Goal: Task Accomplishment & Management: Use online tool/utility

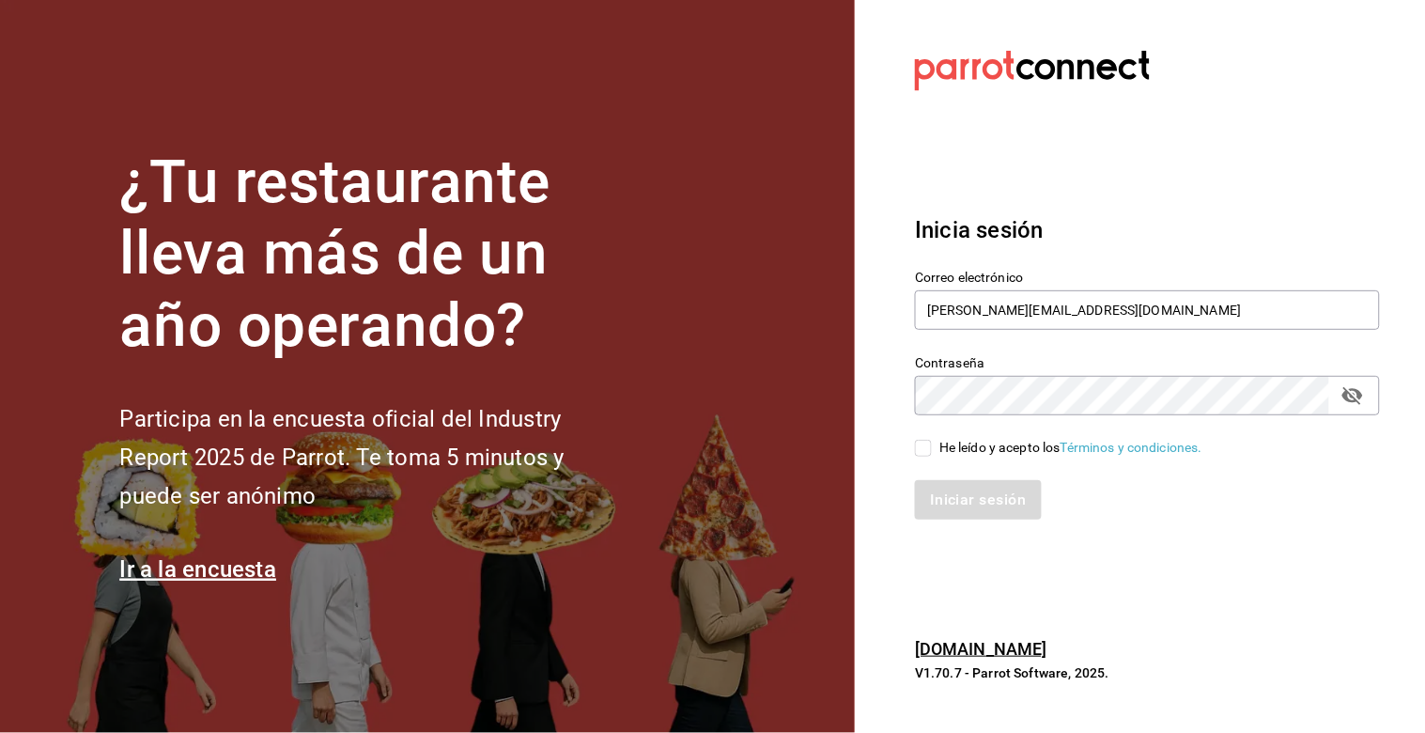
click at [923, 451] on input "He leído y acepto los Términos y condiciones." at bounding box center [923, 448] width 17 height 17
checkbox input "true"
click at [952, 499] on button "Iniciar sesión" at bounding box center [979, 499] width 128 height 39
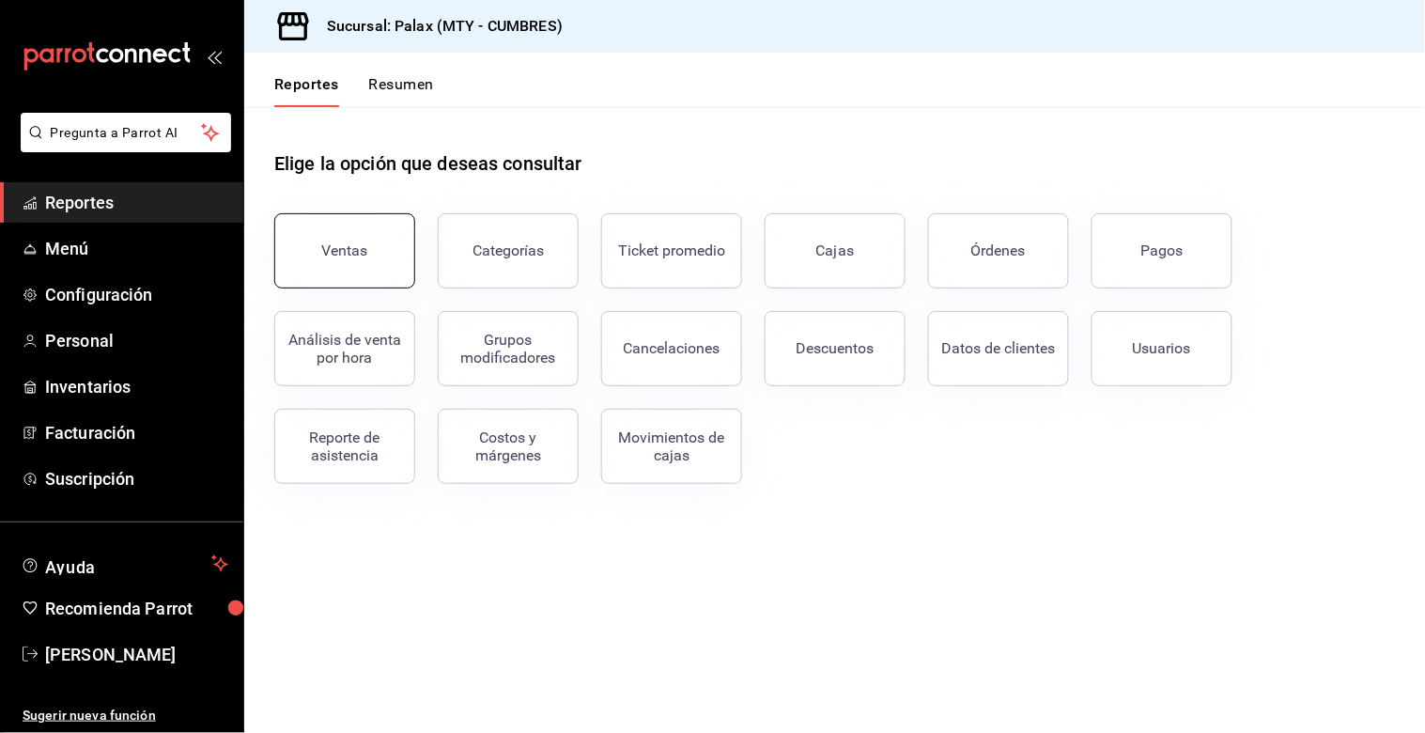
click at [298, 239] on button "Ventas" at bounding box center [344, 250] width 141 height 75
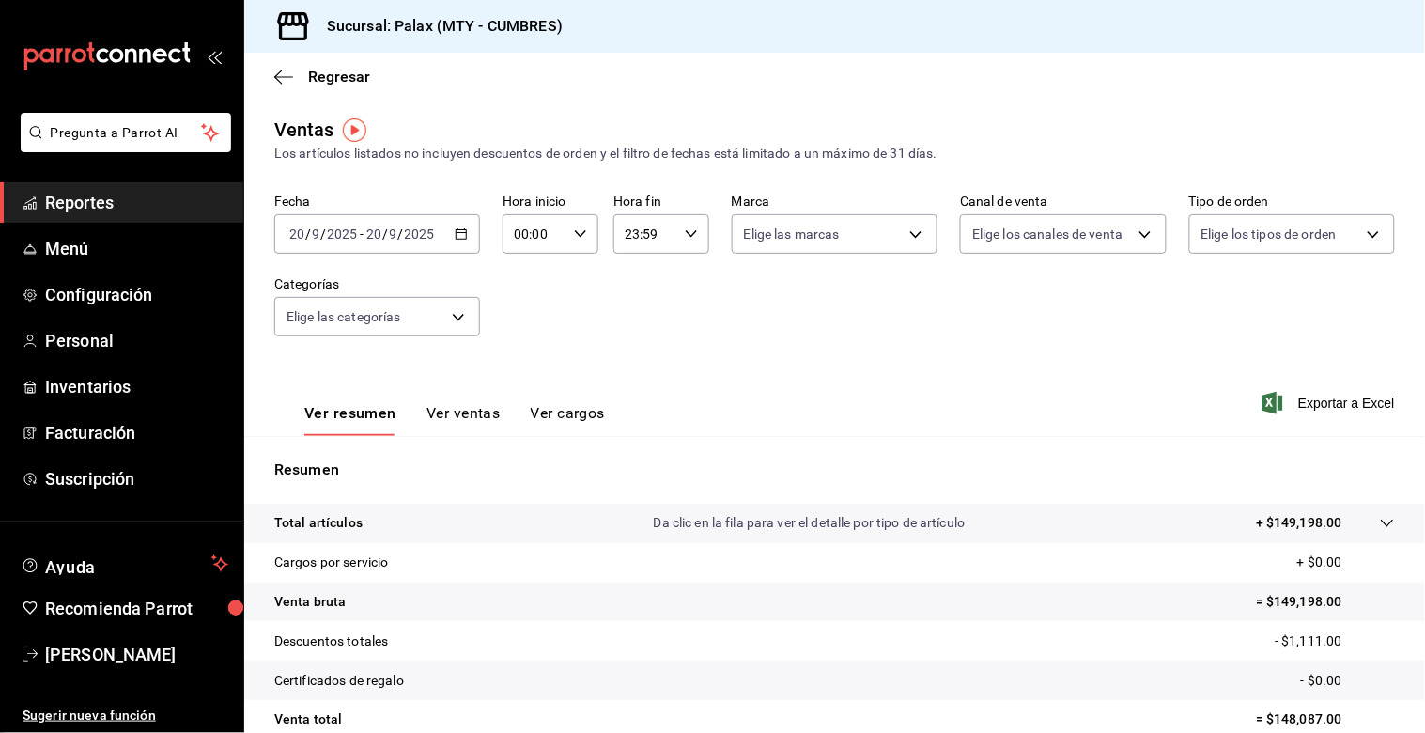
click at [803, 289] on div "Fecha 2025-09-20 20 / 9 / 2025 - 2025-09-20 20 / 9 / 2025 Hora inicio 00:00 Hor…" at bounding box center [834, 275] width 1120 height 165
click at [574, 232] on icon "button" at bounding box center [580, 233] width 13 height 13
click at [532, 325] on button "15" at bounding box center [522, 334] width 39 height 38
type input "15:00"
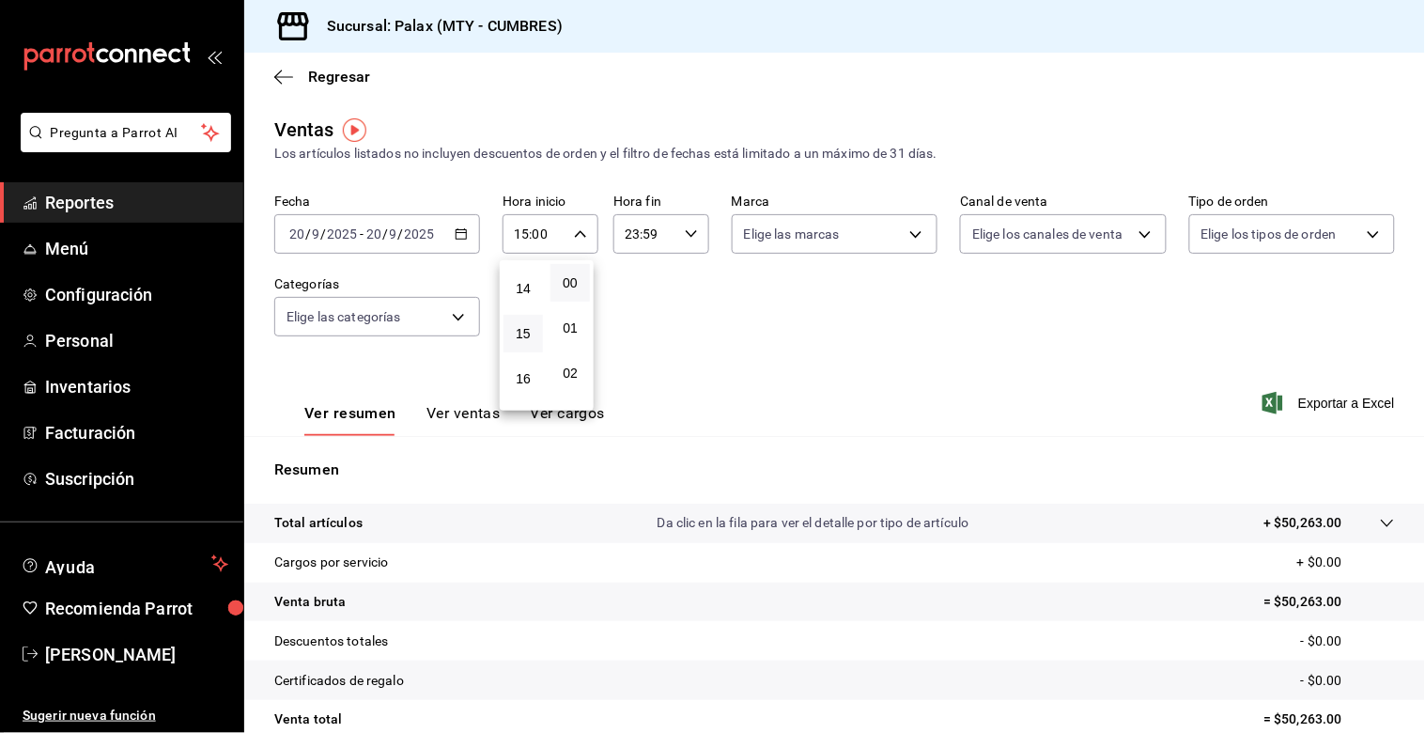
click at [565, 272] on button "00" at bounding box center [569, 283] width 39 height 38
click at [650, 232] on div at bounding box center [712, 366] width 1425 height 733
click at [650, 232] on input "23:59" at bounding box center [645, 234] width 64 height 38
click at [679, 285] on span "00" at bounding box center [679, 282] width 17 height 15
type input "23:00"
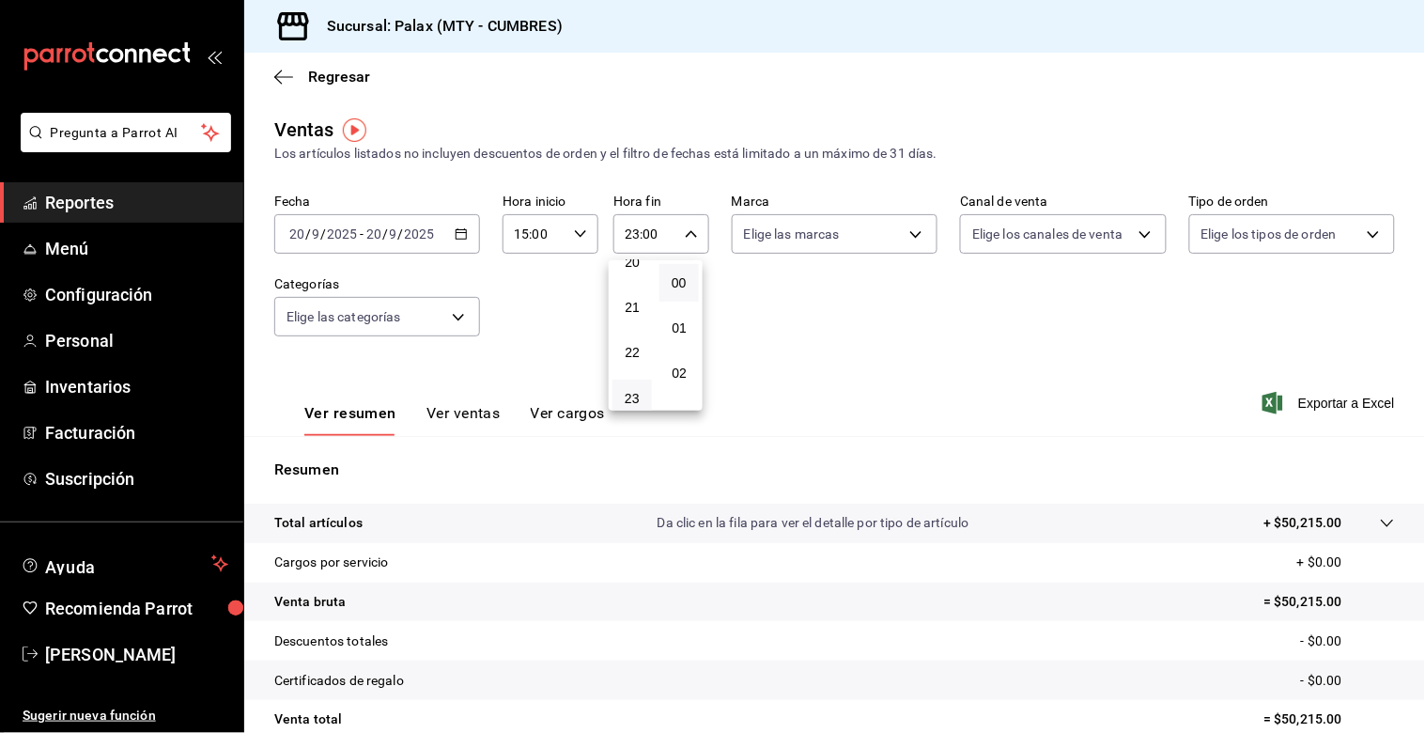
click at [518, 316] on div at bounding box center [712, 366] width 1425 height 733
click at [441, 317] on body "Pregunta a Parrot AI Reportes Menú Configuración Personal Inventarios Facturaci…" at bounding box center [712, 366] width 1425 height 733
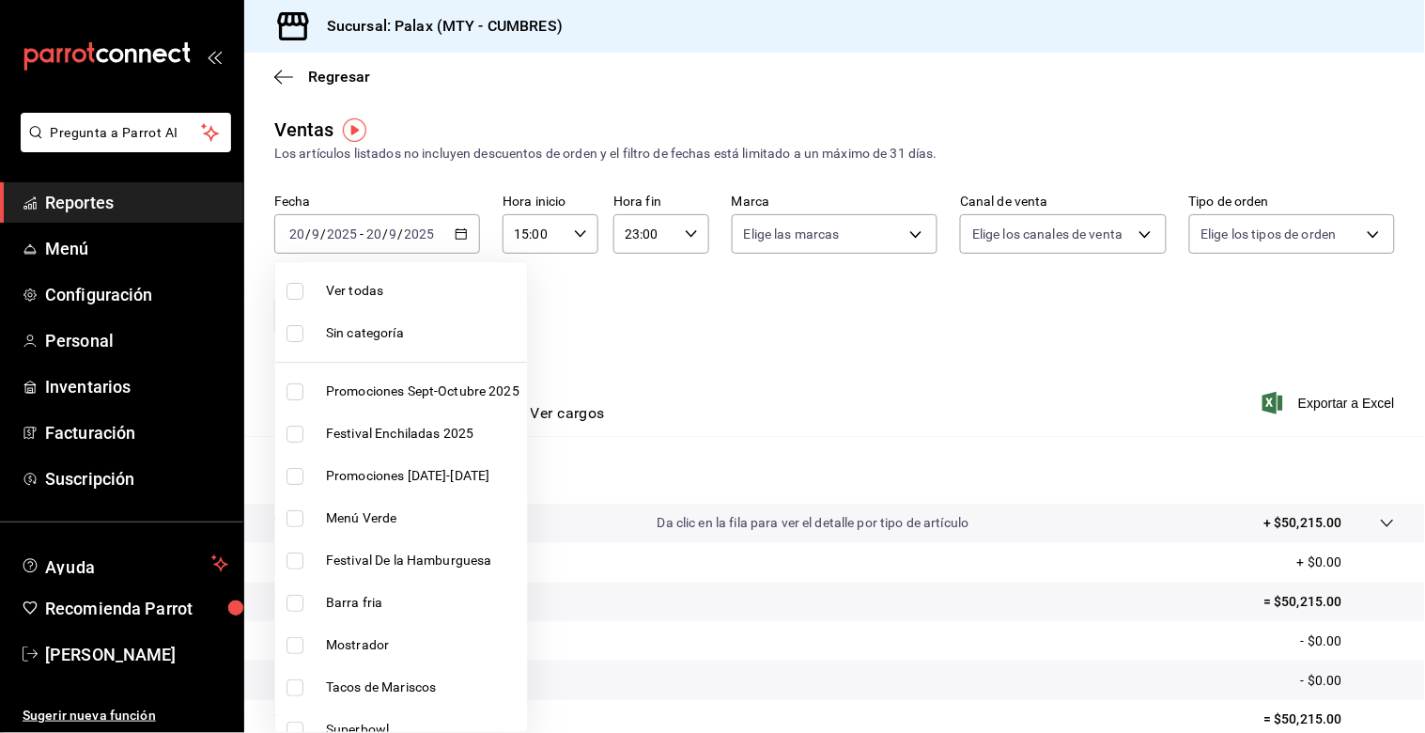
click at [301, 646] on input "checkbox" at bounding box center [294, 645] width 17 height 17
checkbox input "true"
type input "f2dae4ce-bbab-4ca5-92d1-59dc07dbf672"
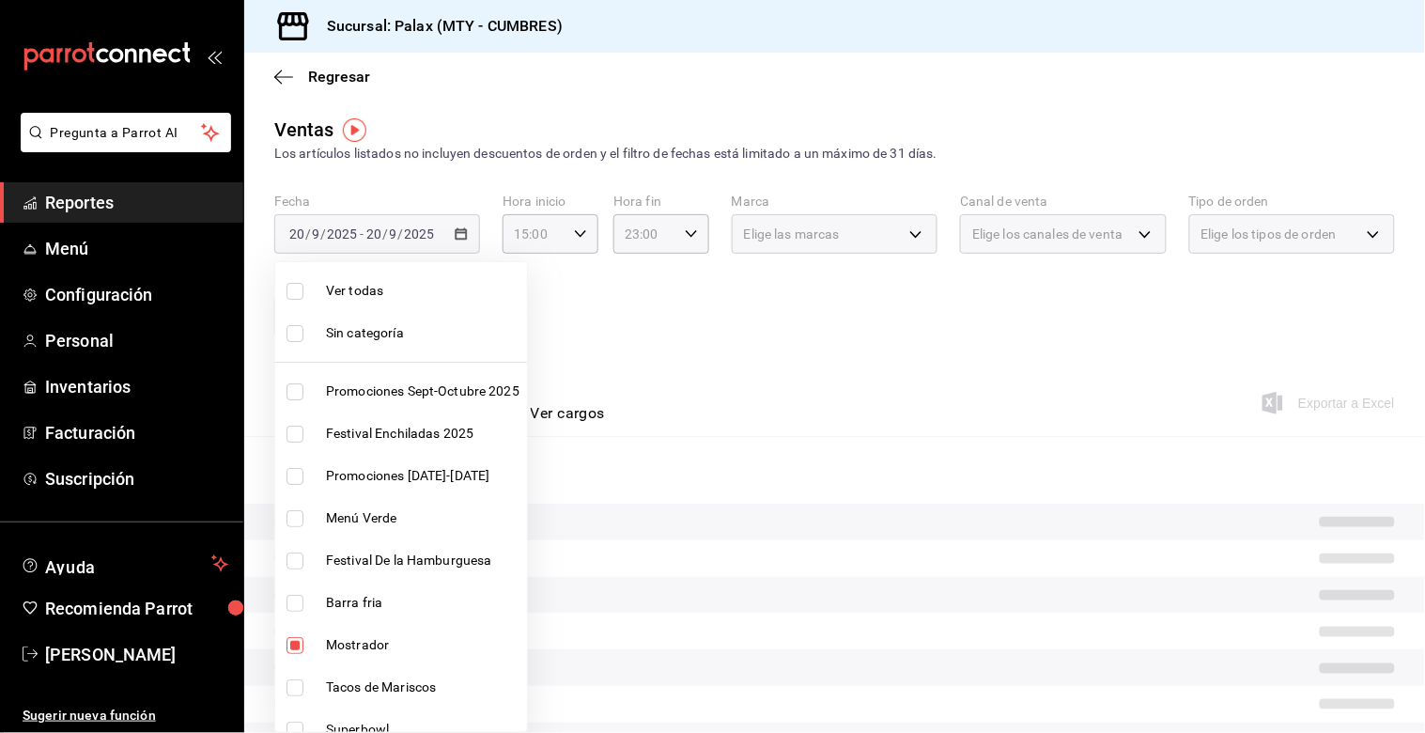
click at [766, 352] on div at bounding box center [712, 366] width 1425 height 733
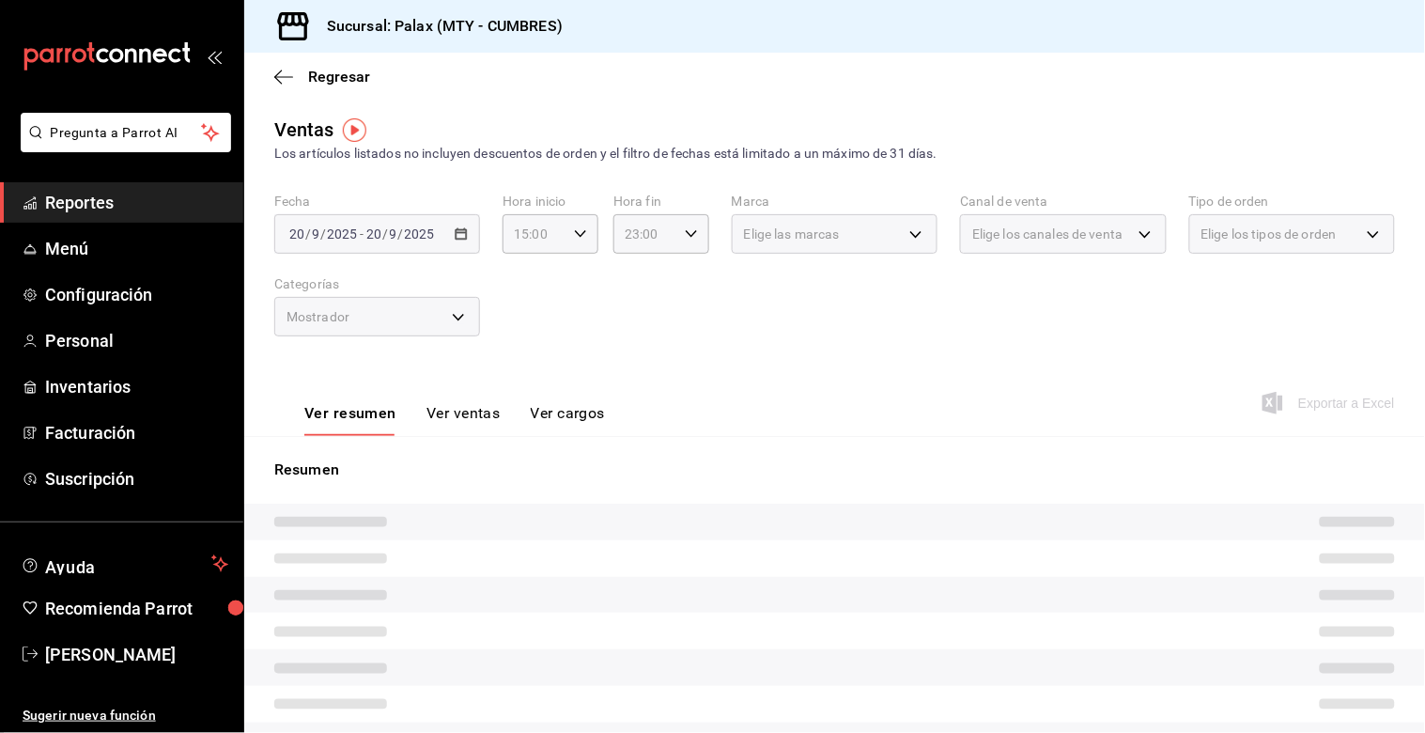
click at [471, 405] on button "Ver ventas" at bounding box center [463, 420] width 74 height 32
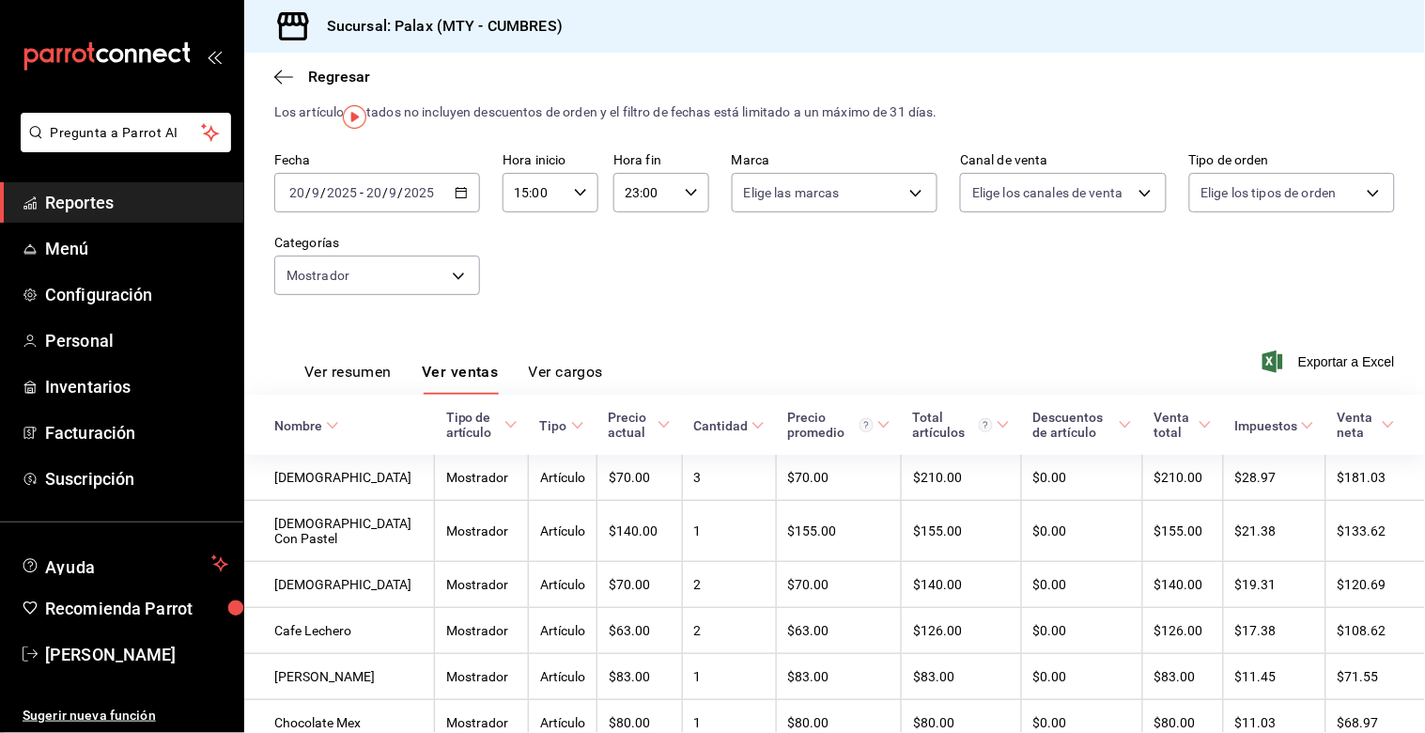
scroll to position [11, 0]
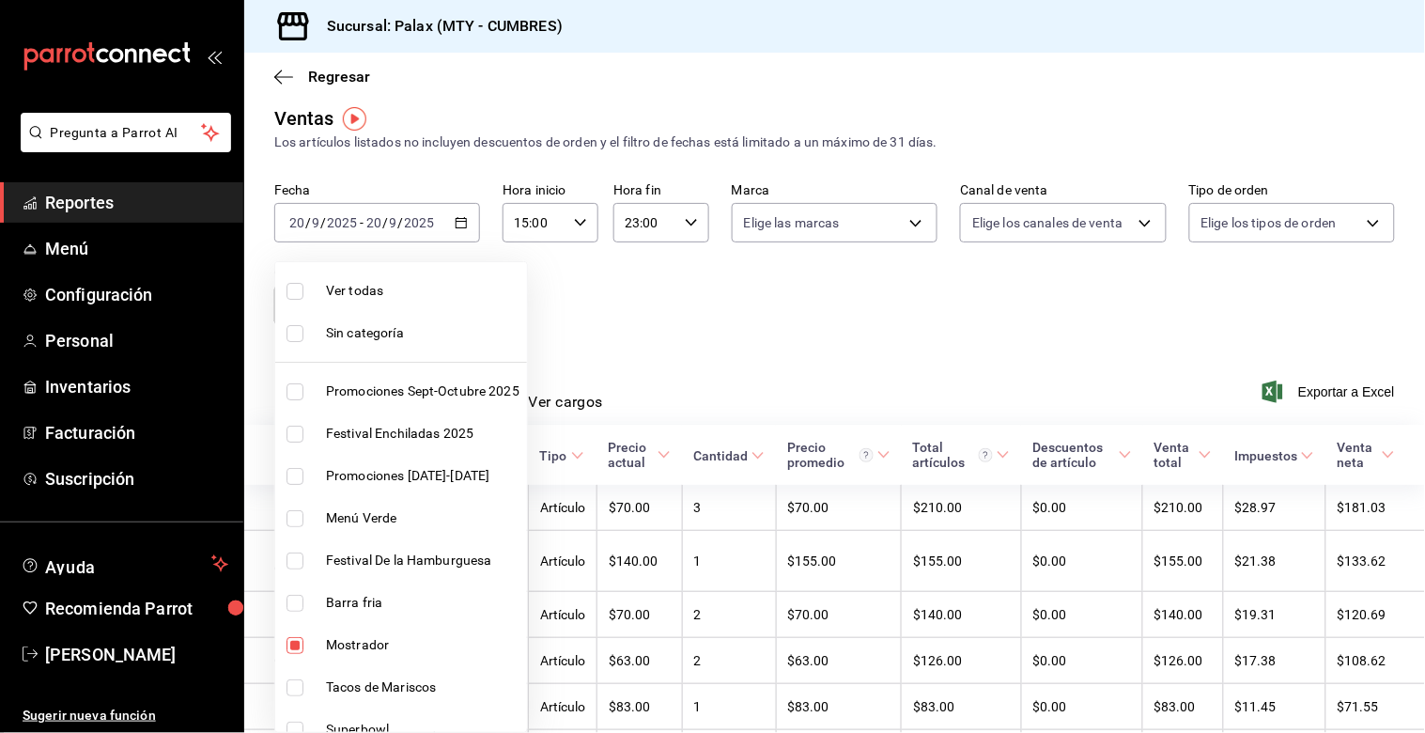
click at [440, 294] on body "Pregunta a Parrot AI Reportes Menú Configuración Personal Inventarios Facturaci…" at bounding box center [712, 366] width 1425 height 733
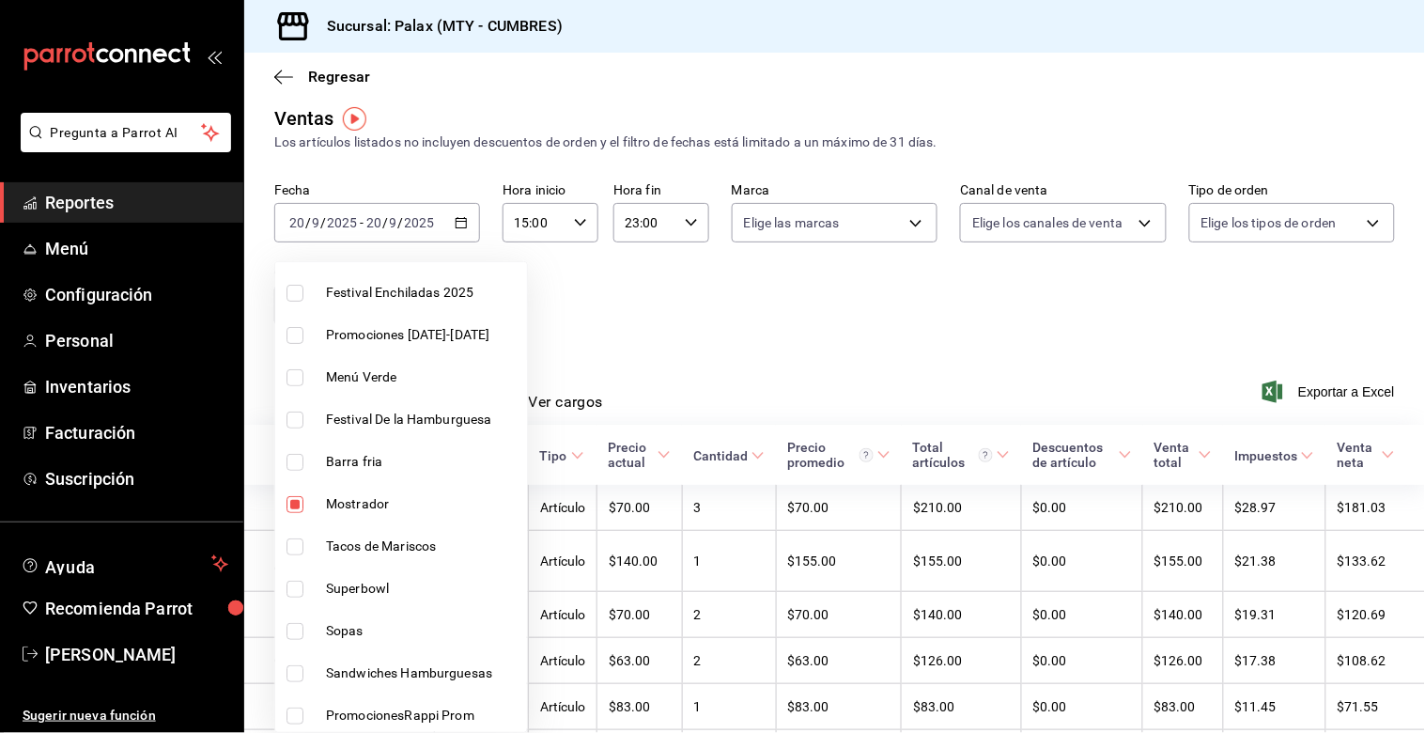
scroll to position [104, 0]
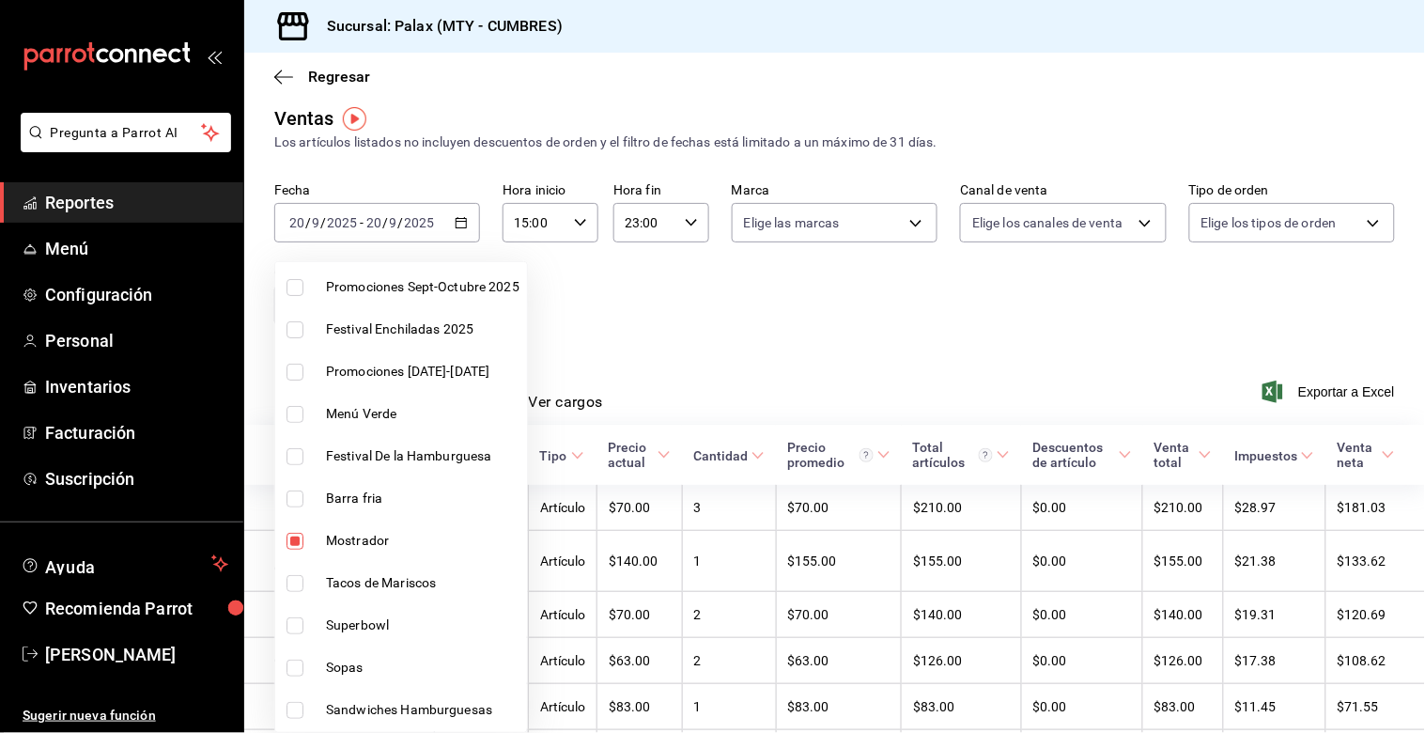
drag, startPoint x: 286, startPoint y: 539, endPoint x: 313, endPoint y: 532, distance: 27.3
click at [287, 539] on input "checkbox" at bounding box center [294, 540] width 17 height 17
checkbox input "false"
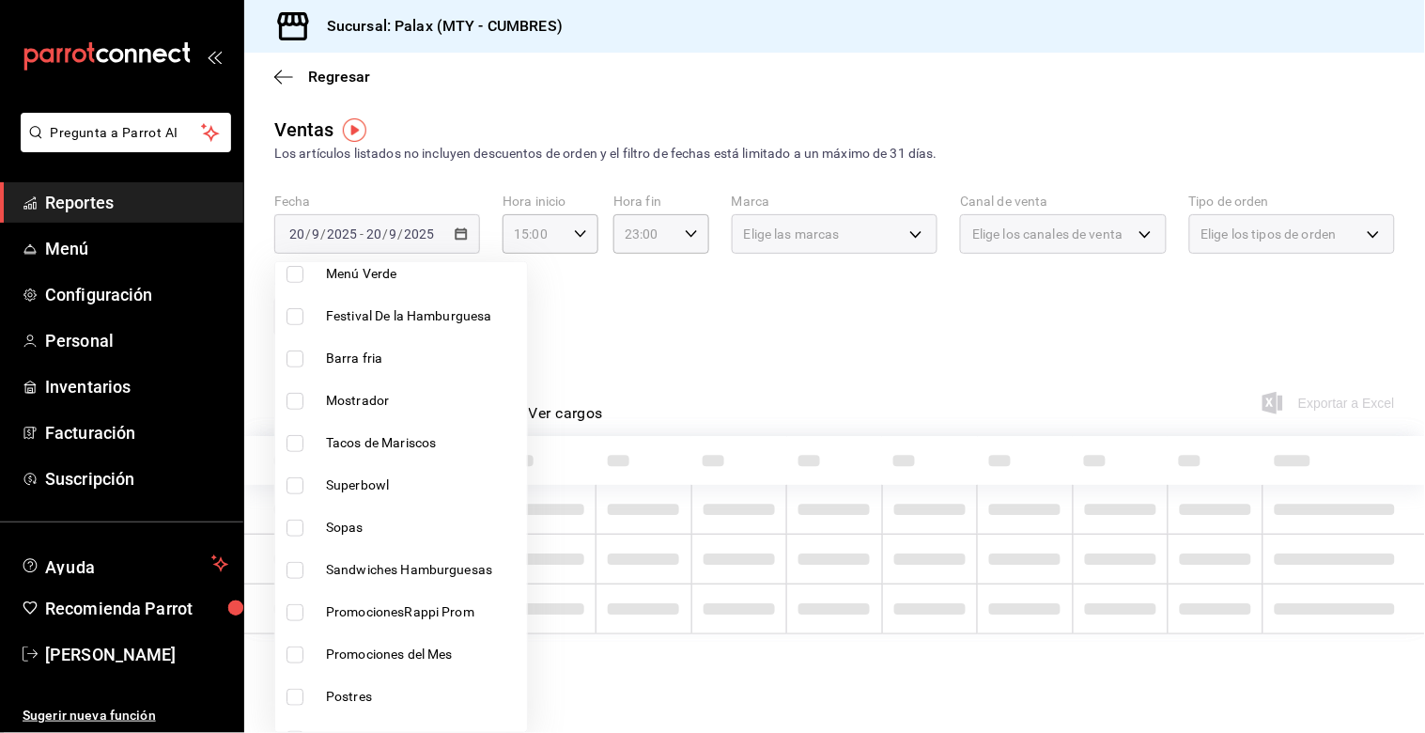
scroll to position [417, 0]
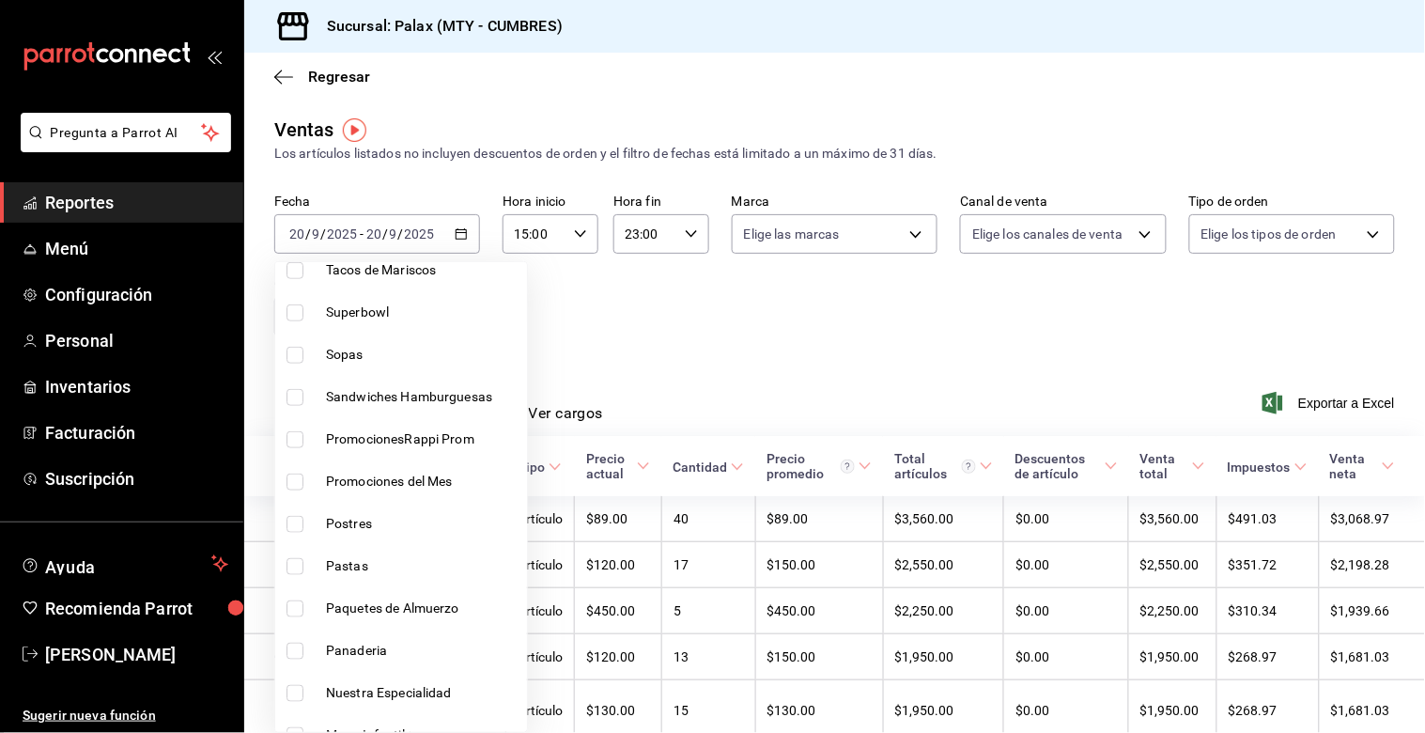
click at [294, 657] on input "checkbox" at bounding box center [294, 650] width 17 height 17
checkbox input "true"
type input "c1857e69-1263-4738-8070-fa69687f0395"
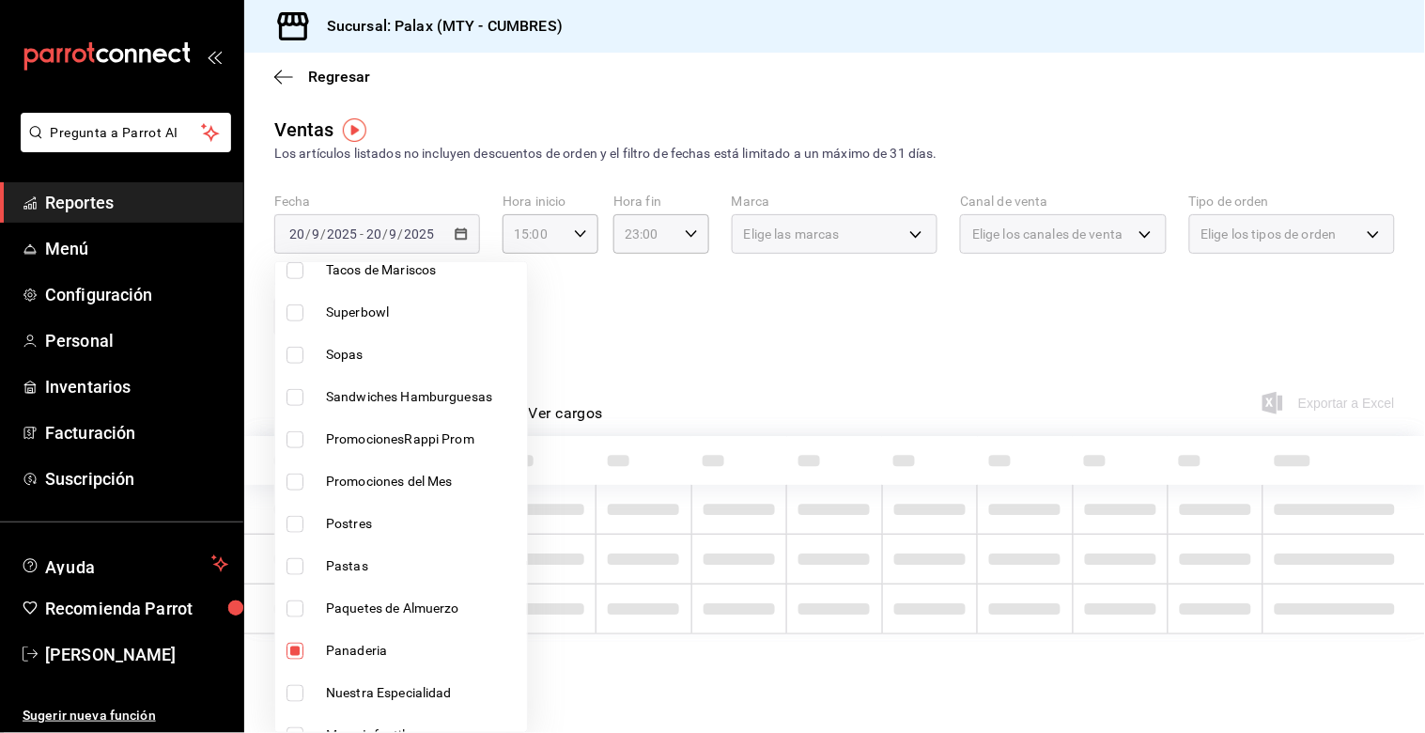
click at [783, 329] on div at bounding box center [712, 366] width 1425 height 733
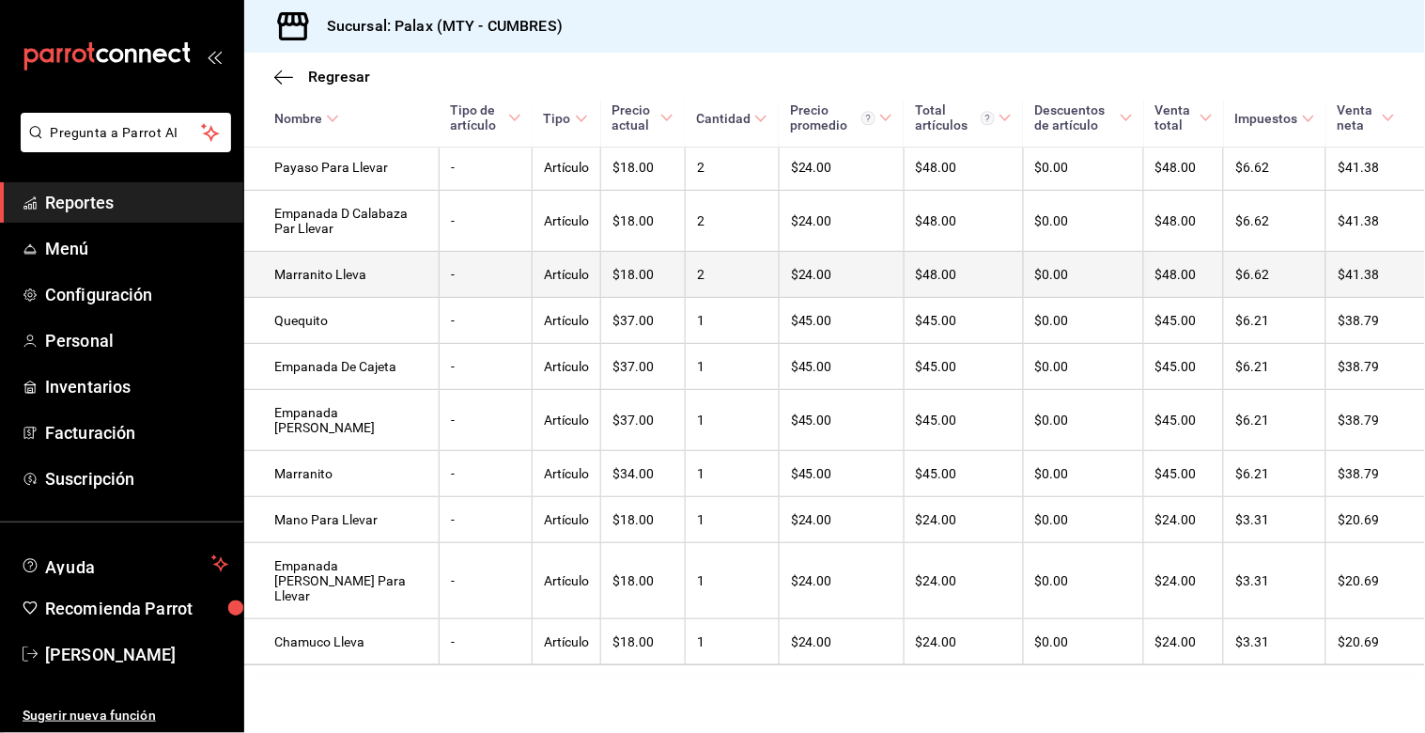
scroll to position [1224, 0]
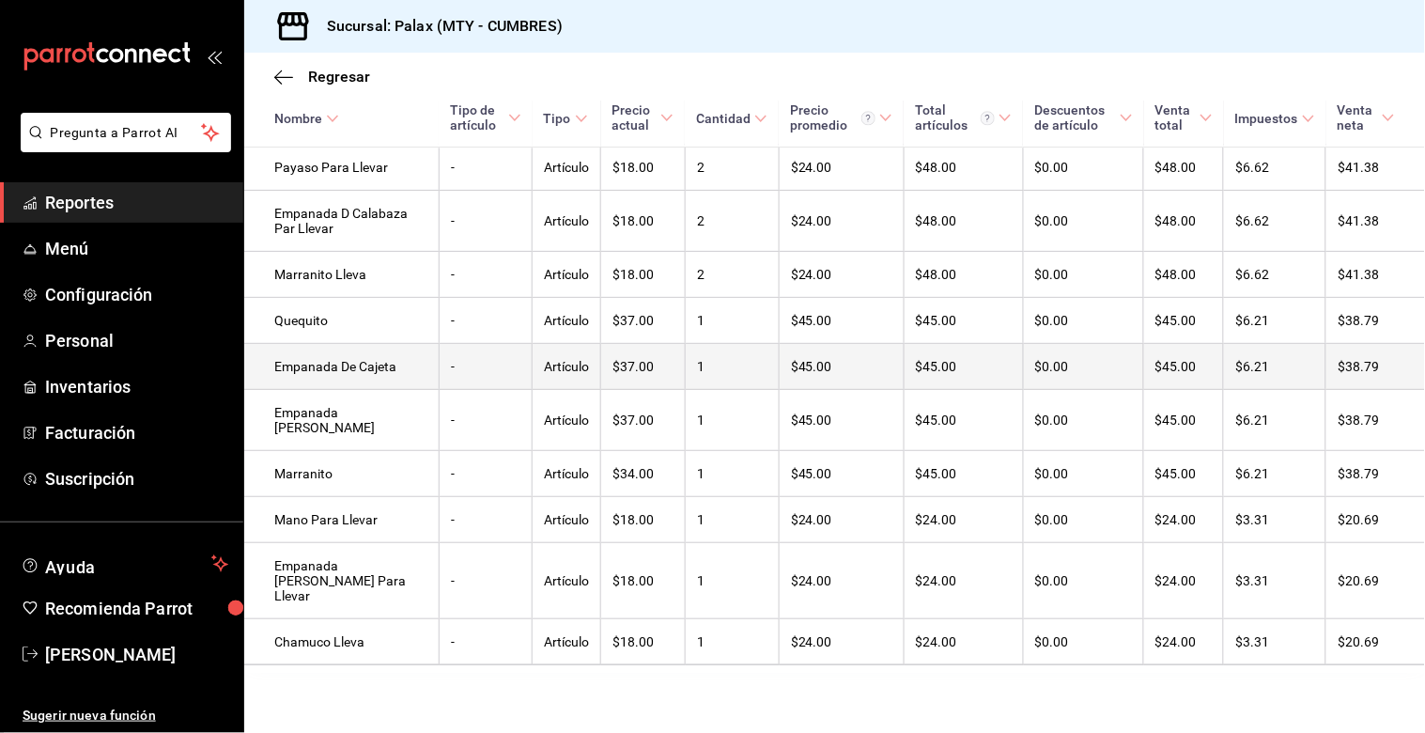
drag, startPoint x: 374, startPoint y: 348, endPoint x: 389, endPoint y: 343, distance: 16.0
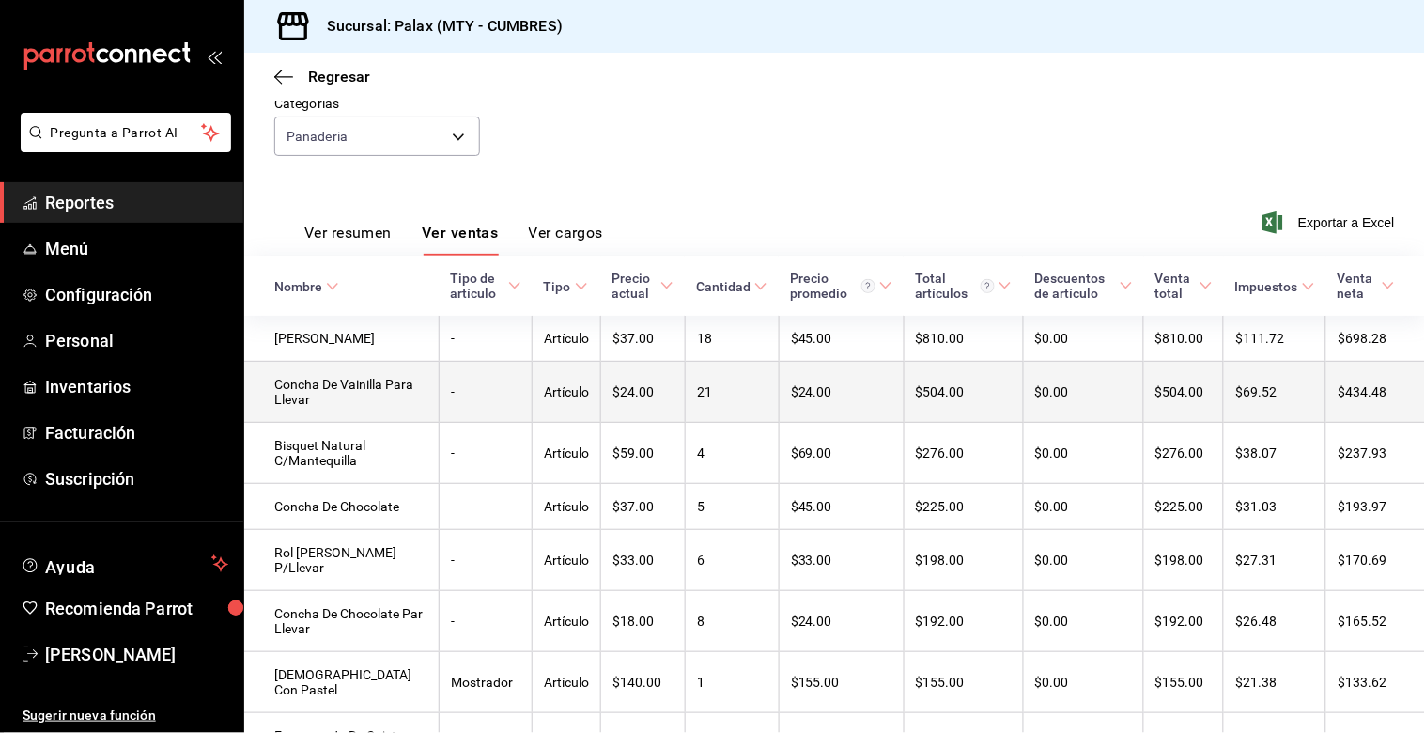
scroll to position [76, 0]
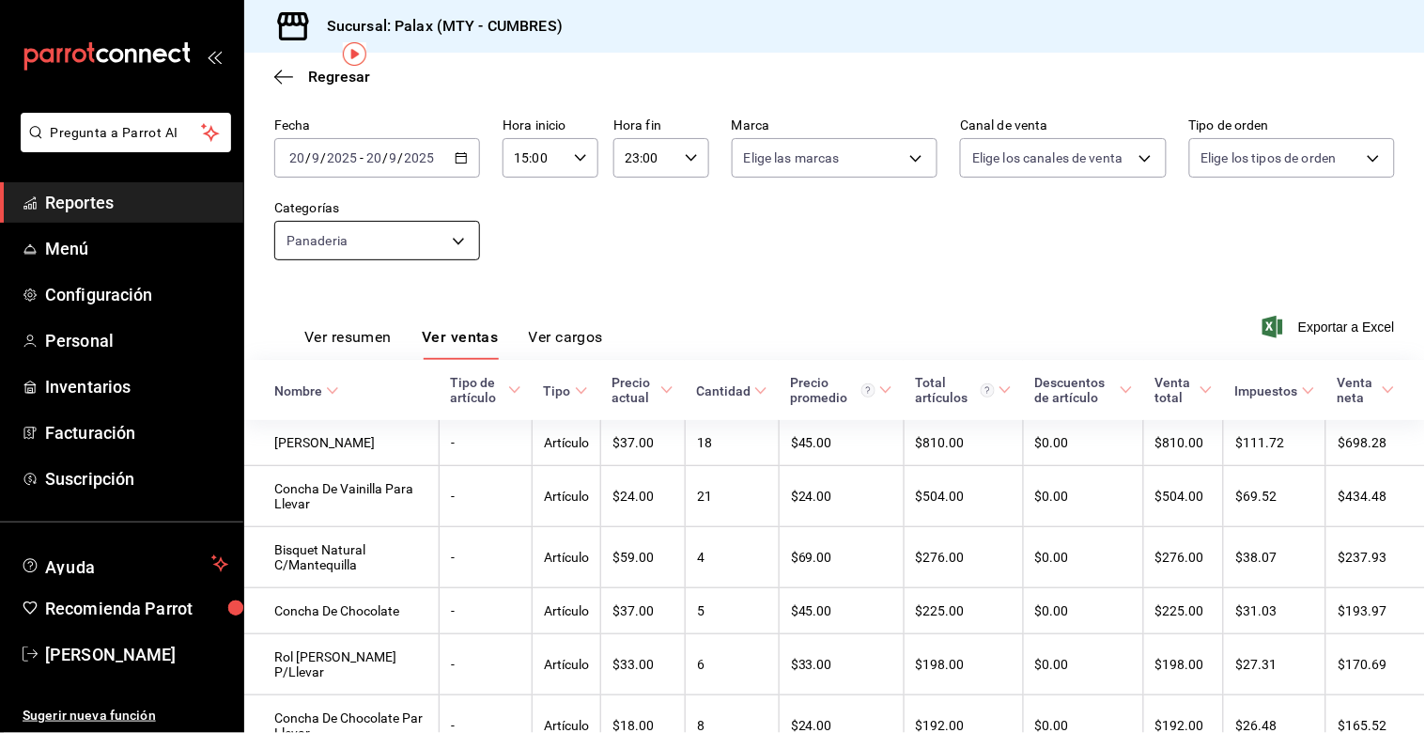
click at [461, 239] on body "Pregunta a Parrot AI Reportes Menú Configuración Personal Inventarios Facturaci…" at bounding box center [712, 366] width 1425 height 733
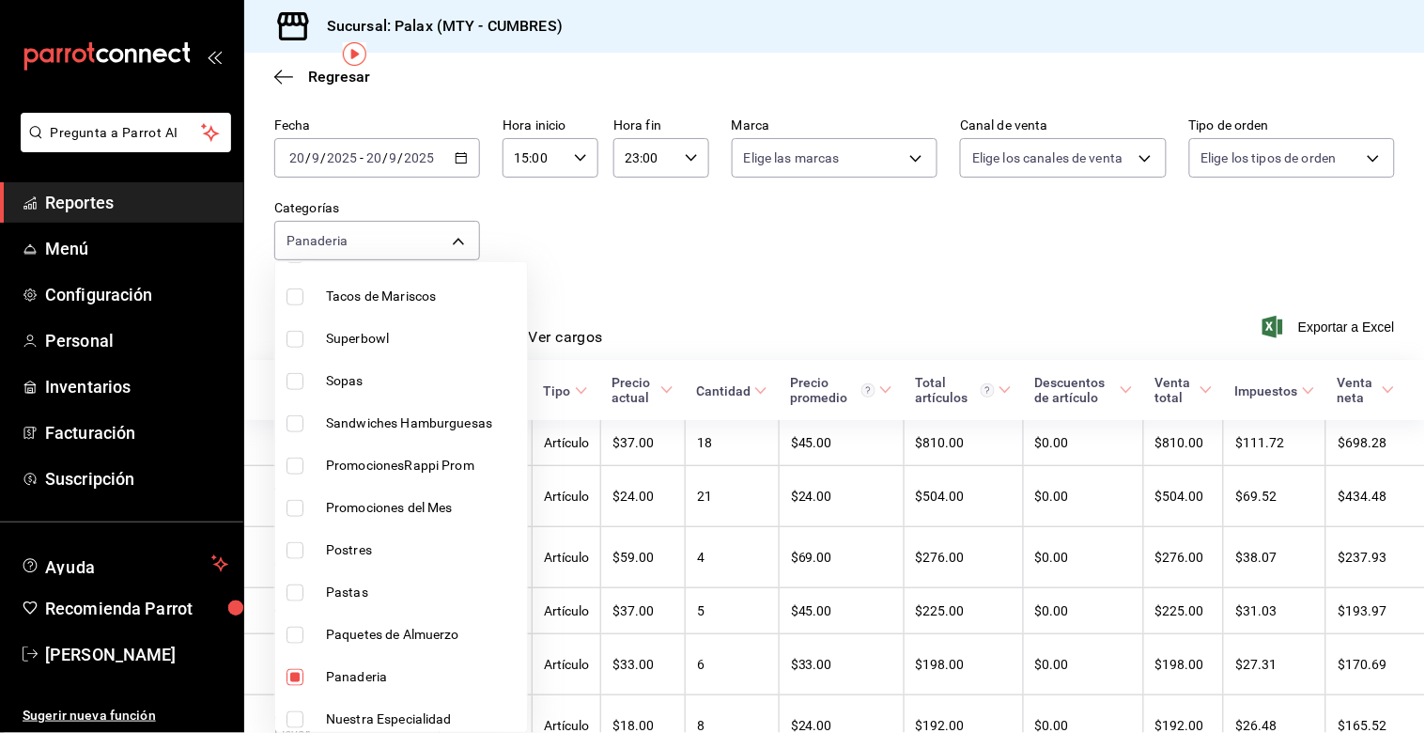
scroll to position [730, 0]
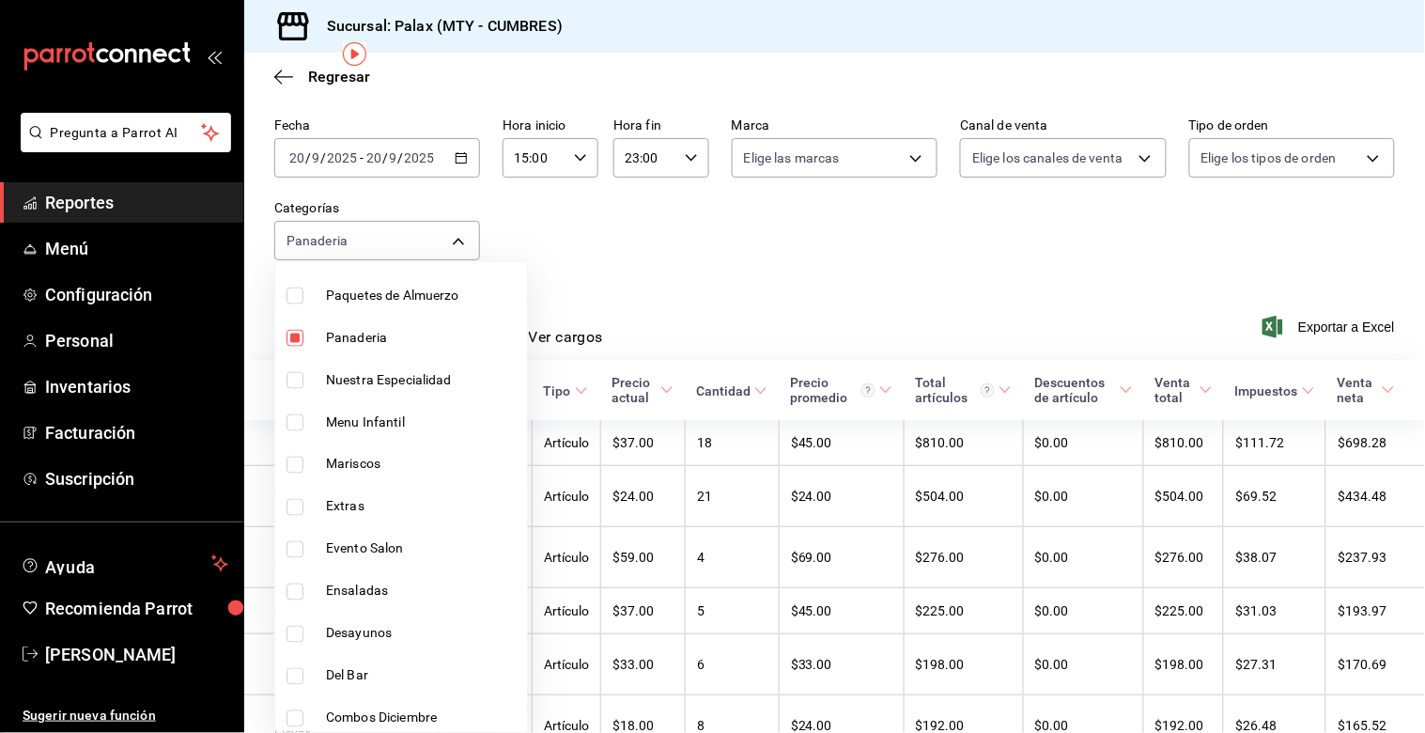
click at [301, 340] on input "checkbox" at bounding box center [294, 338] width 17 height 17
checkbox input "false"
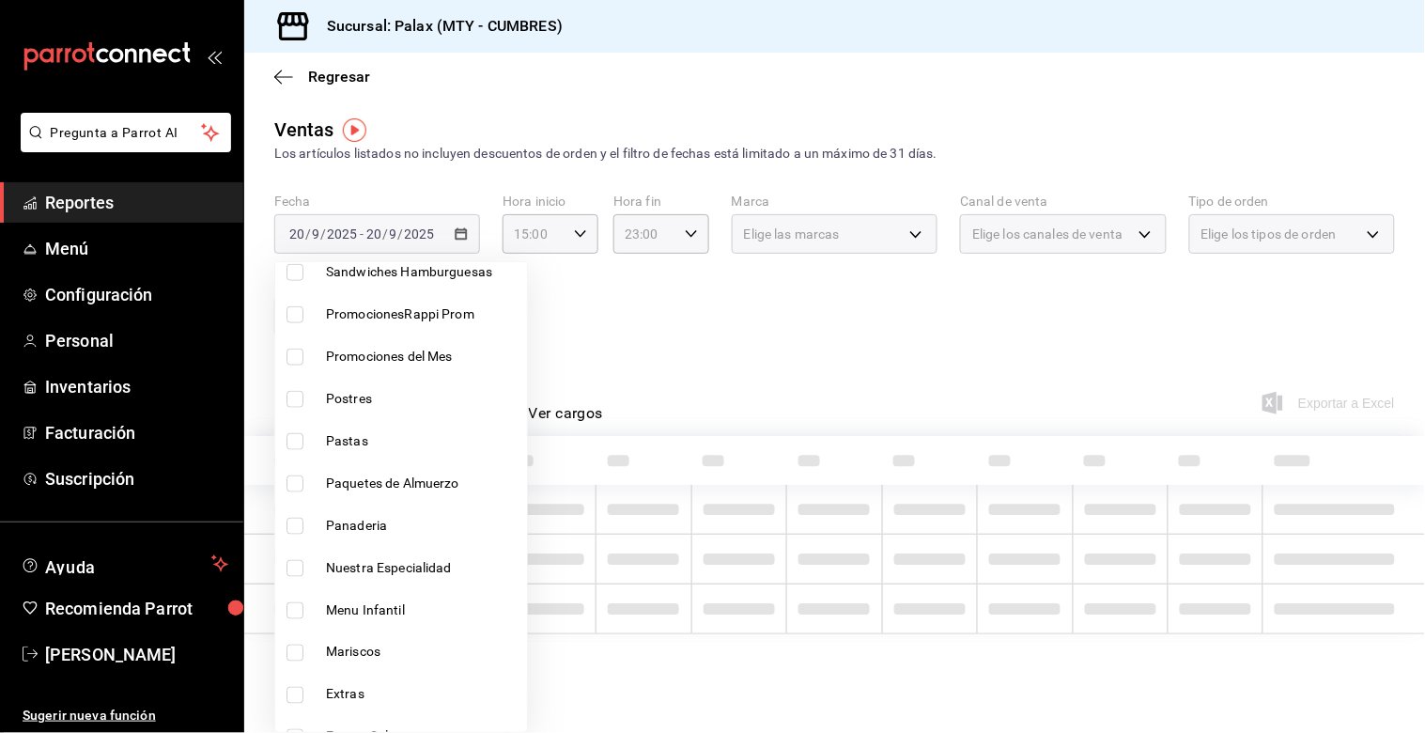
scroll to position [521, 0]
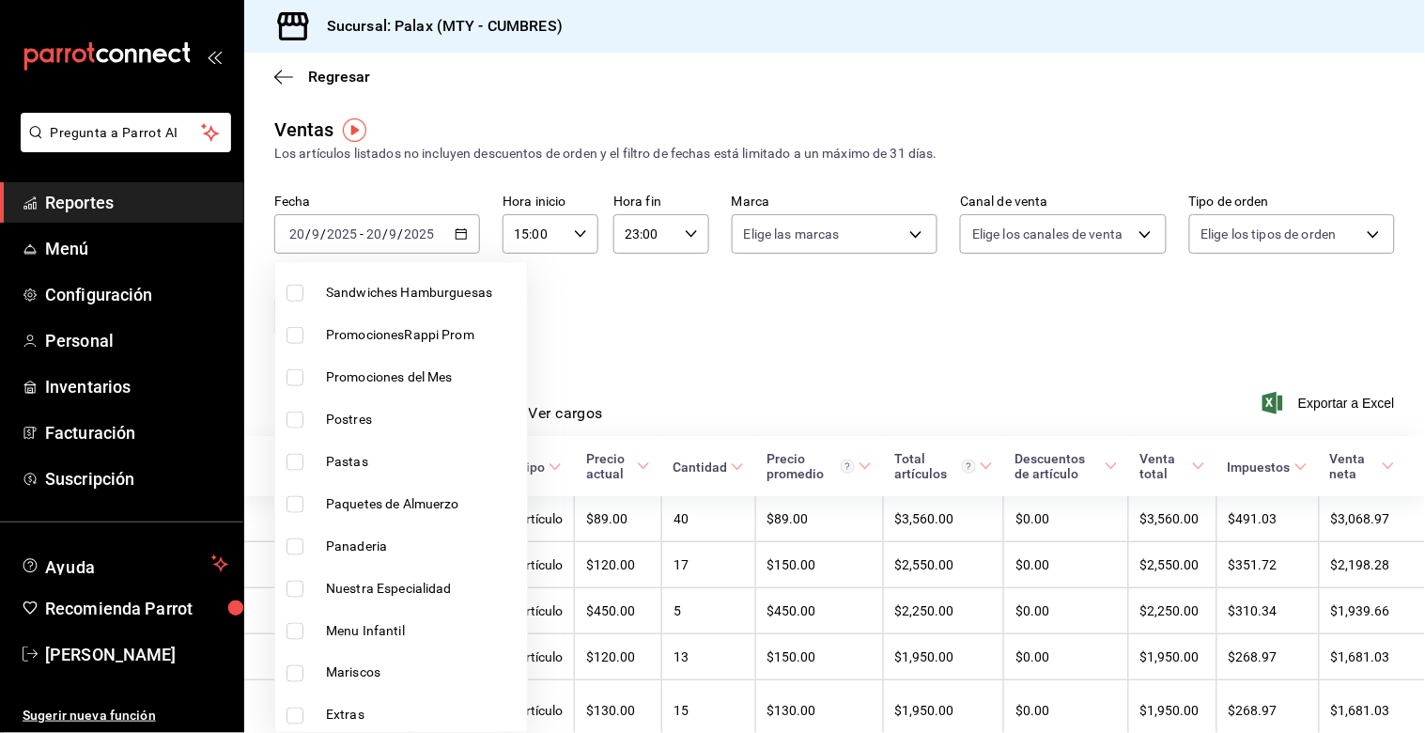
click at [298, 418] on input "checkbox" at bounding box center [294, 419] width 17 height 17
checkbox input "true"
type input "6970ed2c-64d9-4fee-a1ac-8fe23c7e63ab"
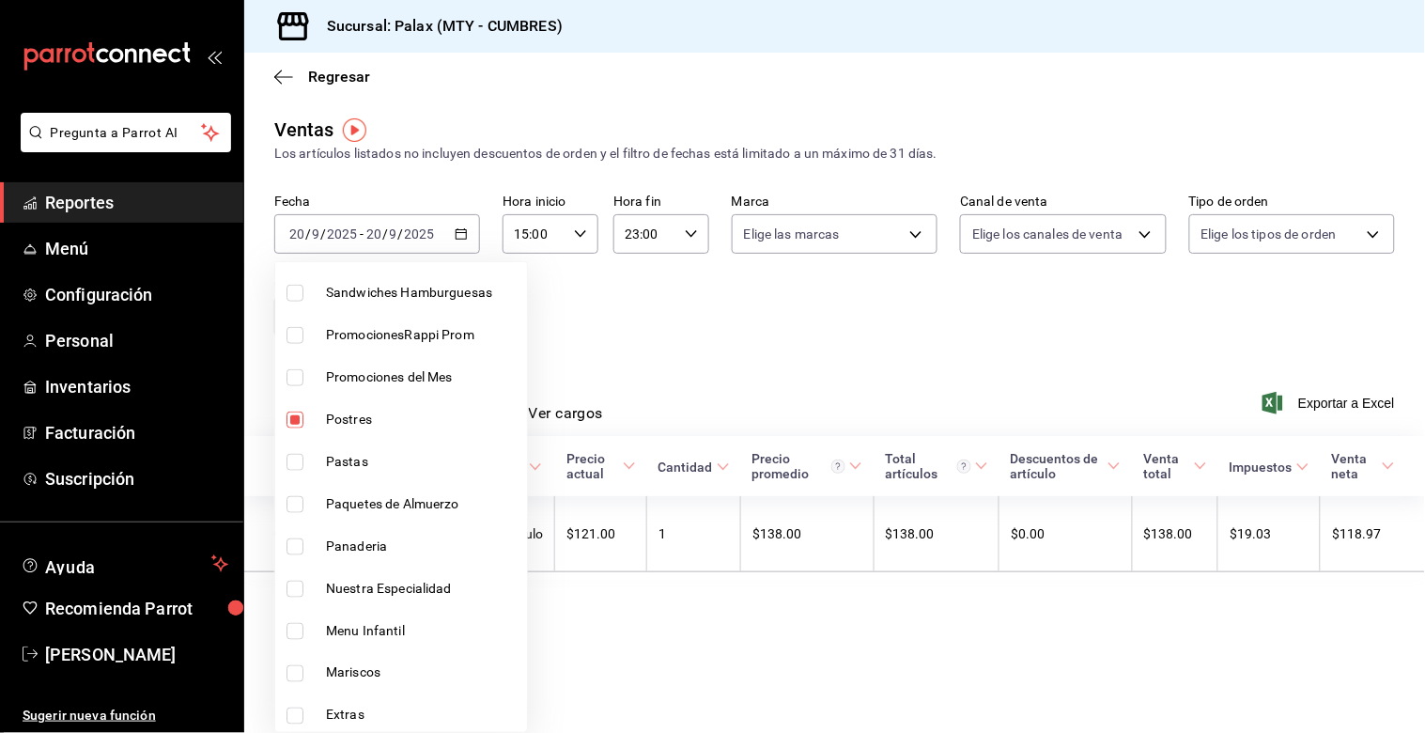
click at [721, 301] on div at bounding box center [712, 366] width 1425 height 733
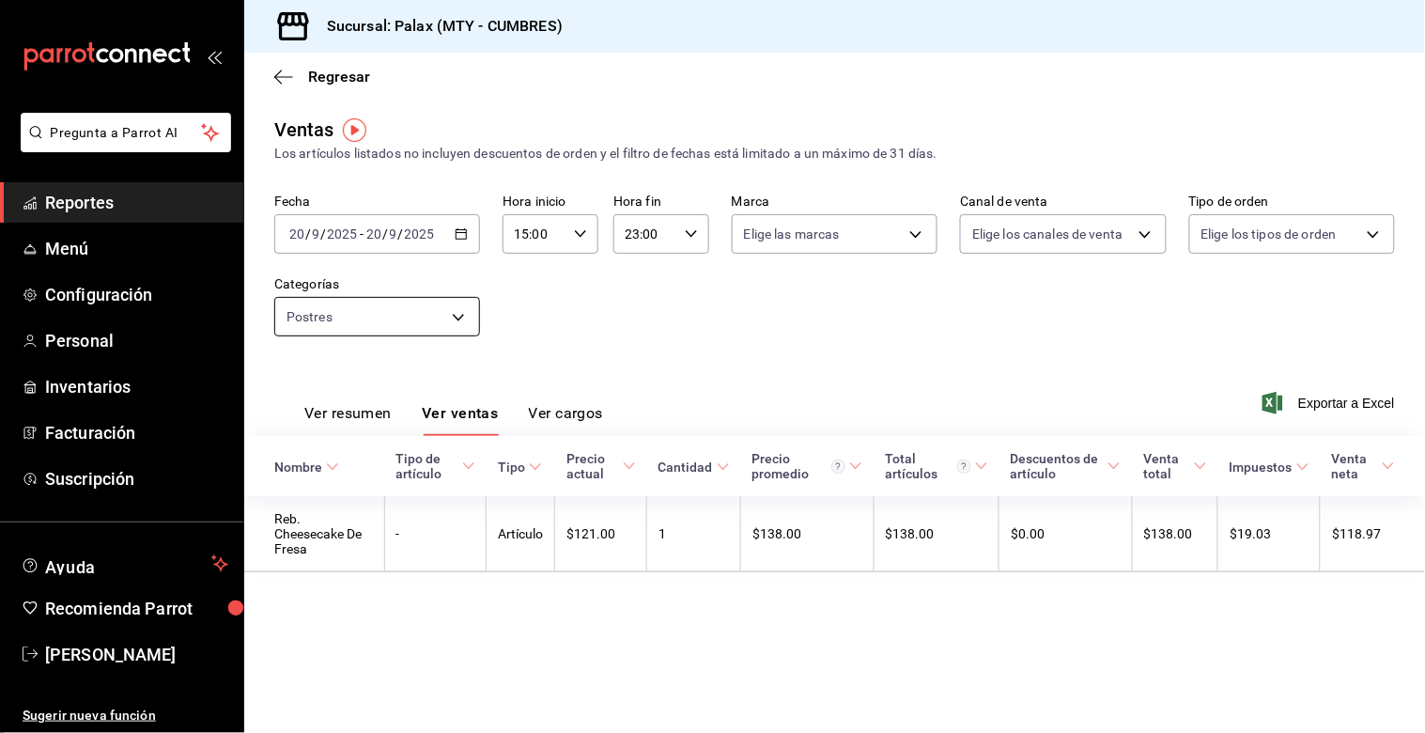
click at [427, 316] on body "Pregunta a Parrot AI Reportes Menú Configuración Personal Inventarios Facturaci…" at bounding box center [712, 366] width 1425 height 733
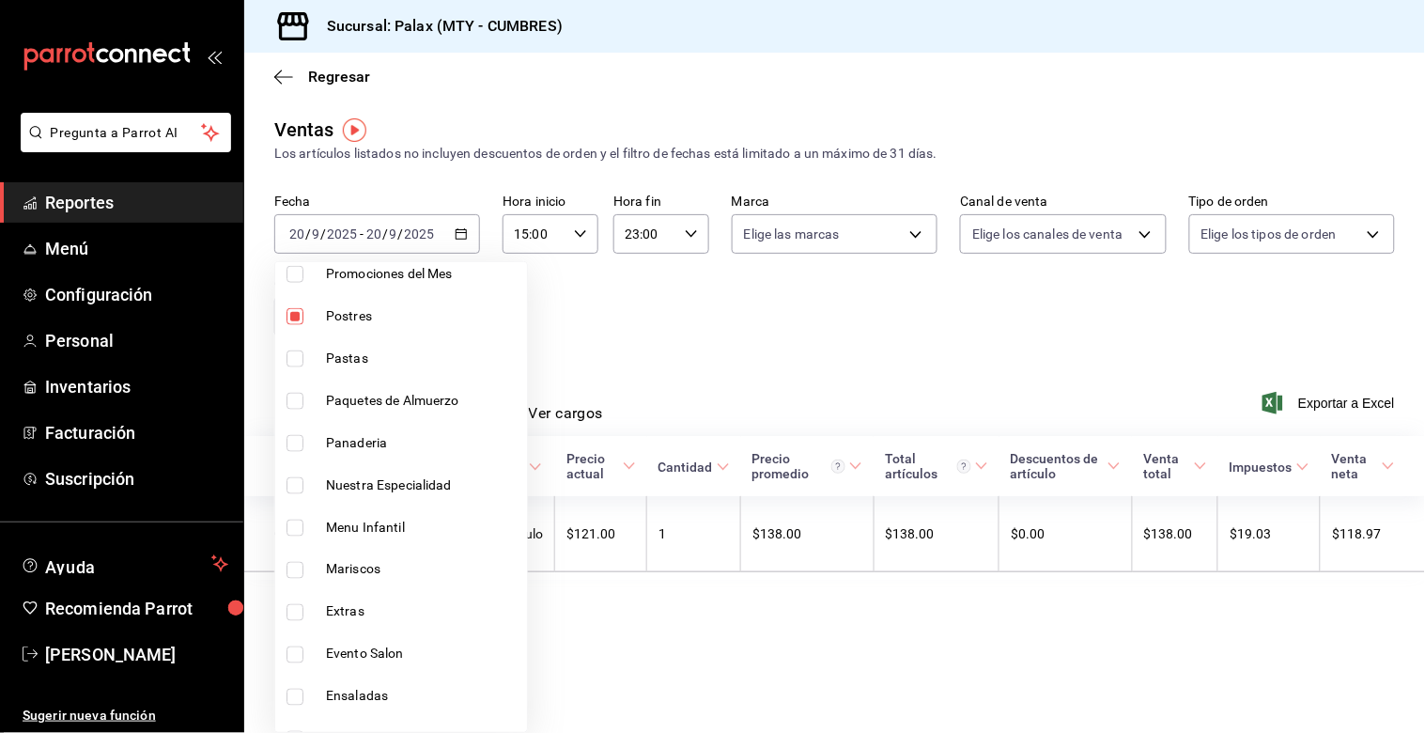
scroll to position [625, 0]
drag, startPoint x: 296, startPoint y: 314, endPoint x: 336, endPoint y: 341, distance: 48.7
click at [301, 314] on input "checkbox" at bounding box center [294, 315] width 17 height 17
checkbox input "false"
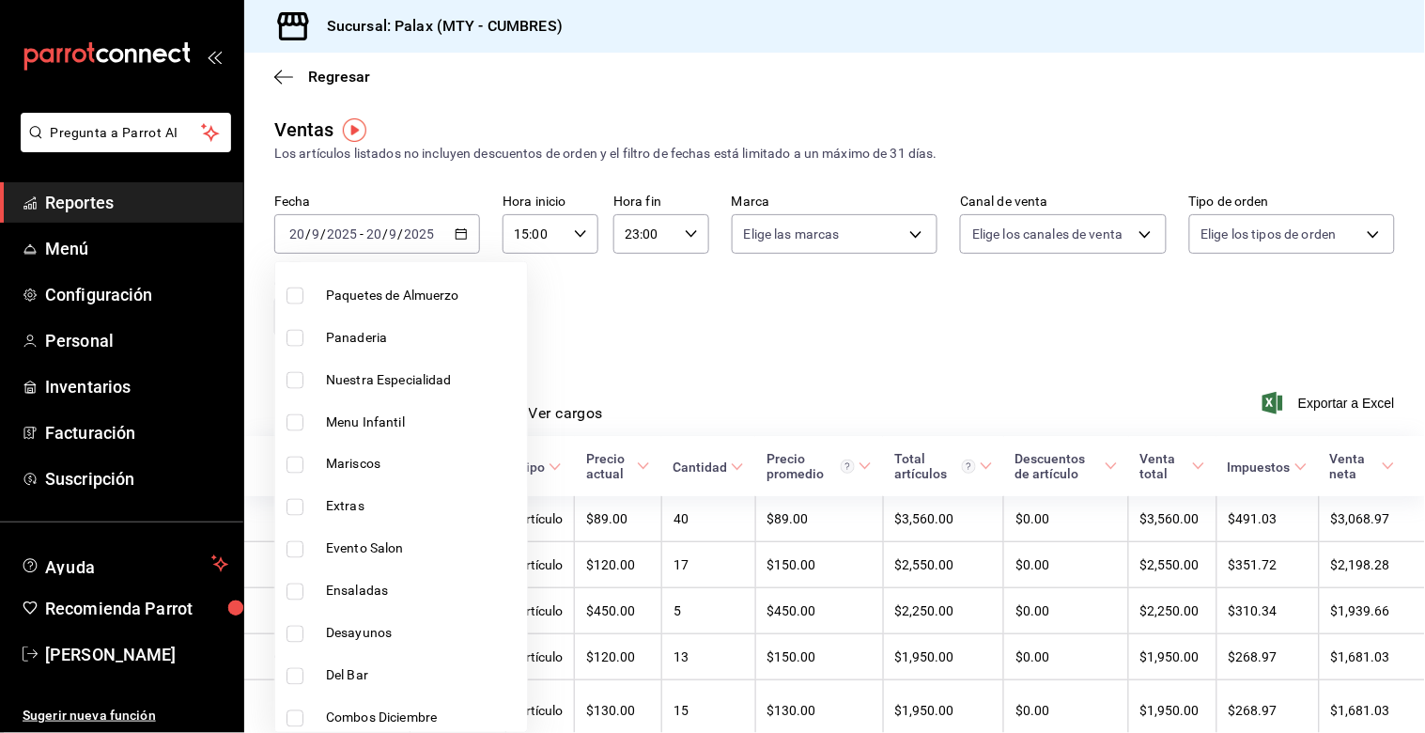
scroll to position [939, 0]
click at [295, 465] on input "checkbox" at bounding box center [294, 466] width 17 height 17
checkbox input "true"
type input "5041f980-30f3-428d-be8c-286edc227efb"
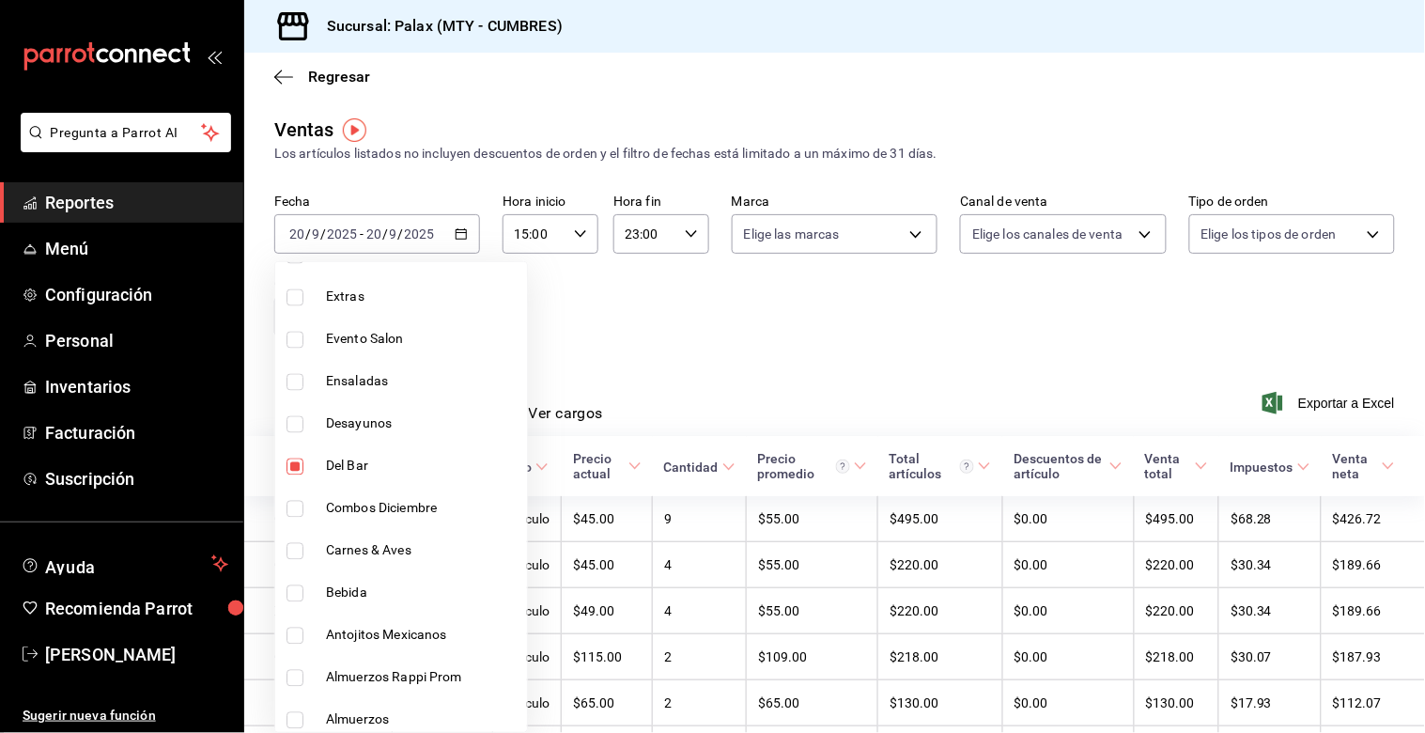
click at [729, 288] on div at bounding box center [712, 366] width 1425 height 733
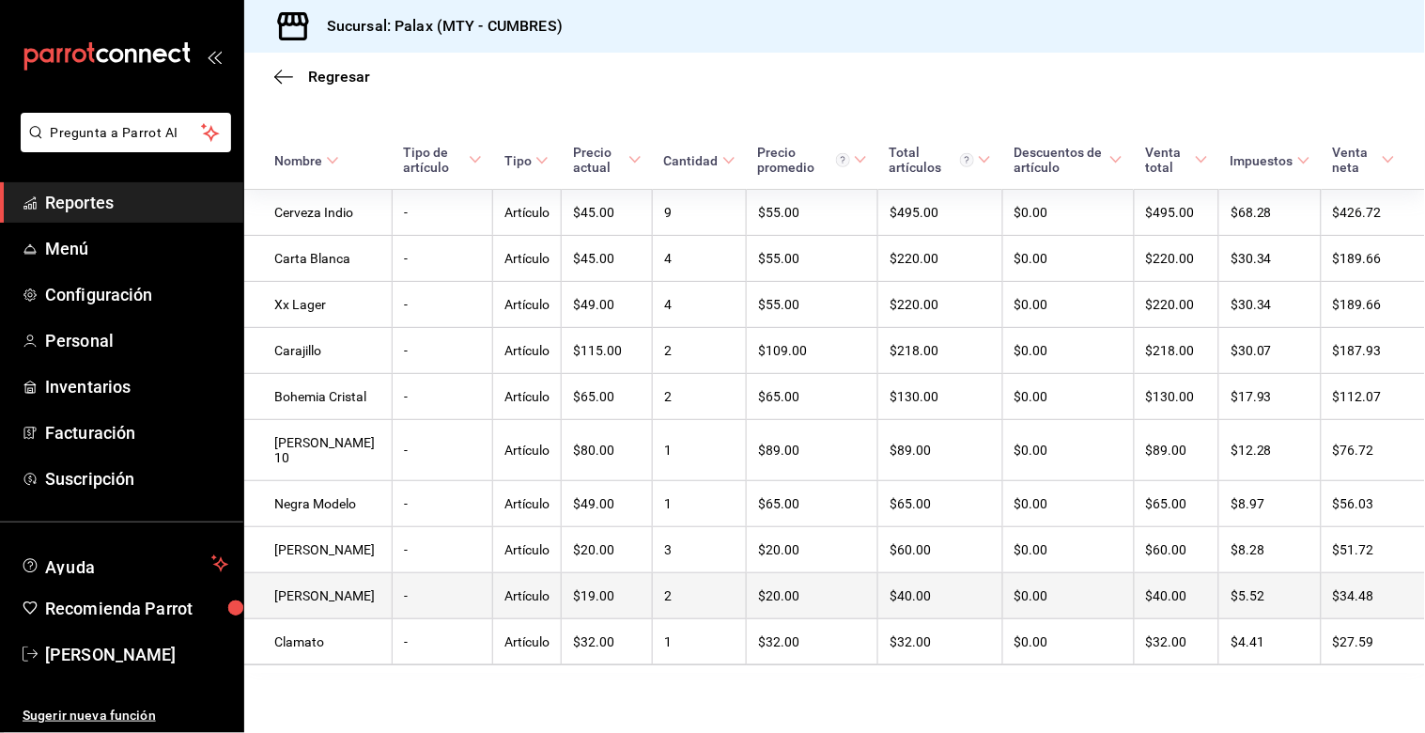
scroll to position [394, 0]
